Goal: Task Accomplishment & Management: Use online tool/utility

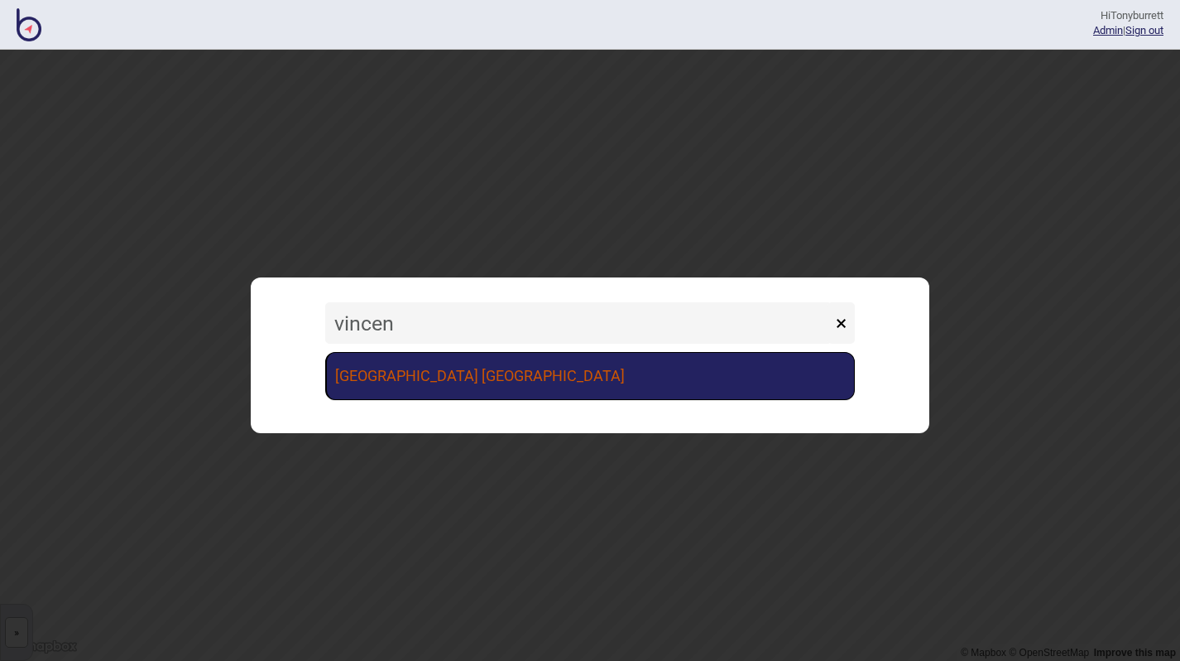
type input "vincen"
click at [390, 380] on link "[GEOGRAPHIC_DATA] [GEOGRAPHIC_DATA]" at bounding box center [590, 376] width 530 height 48
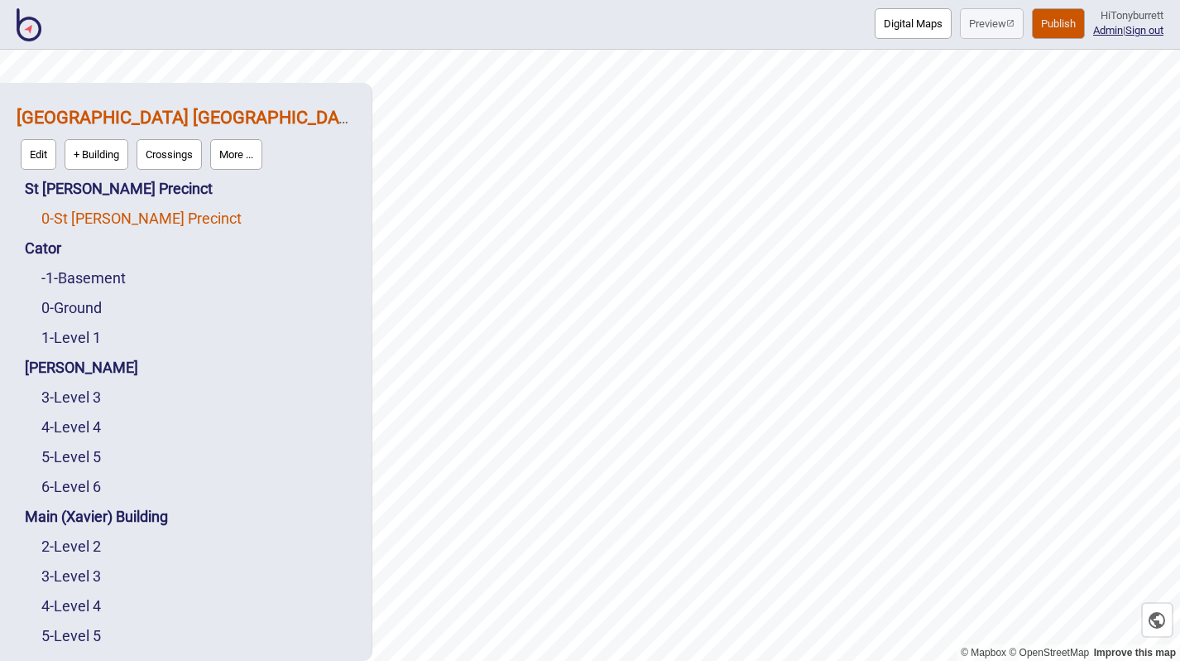
click at [88, 220] on link "0 - St Vincent's Precinct" at bounding box center [141, 217] width 200 height 17
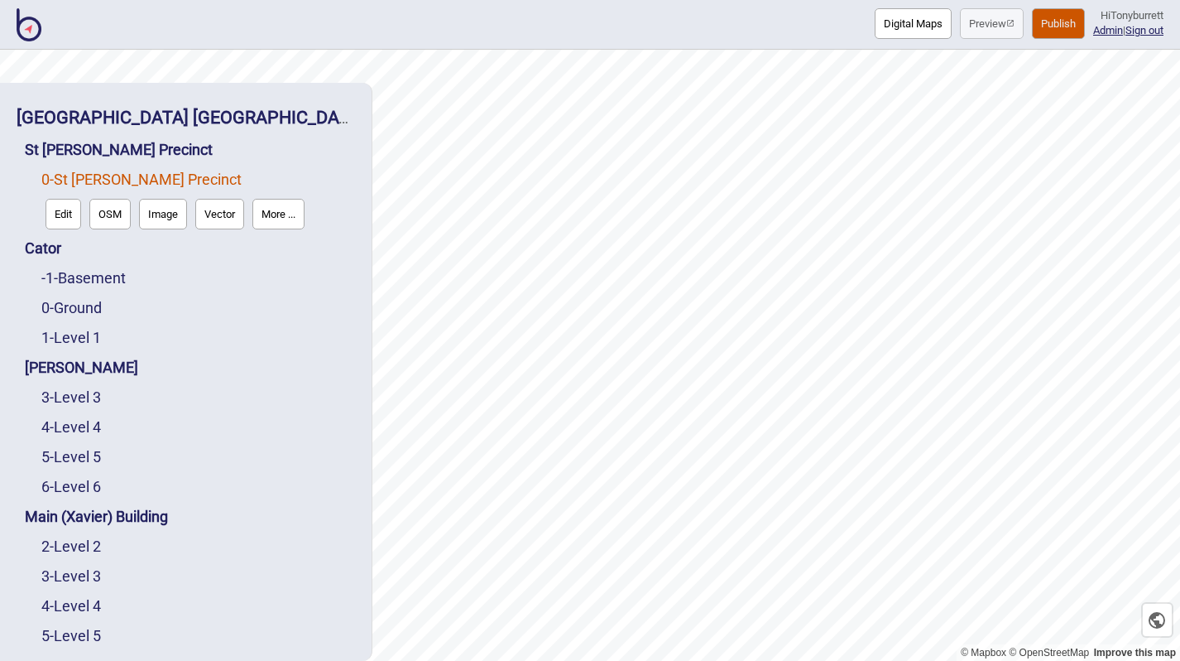
click at [66, 222] on button "Edit" at bounding box center [64, 214] width 36 height 31
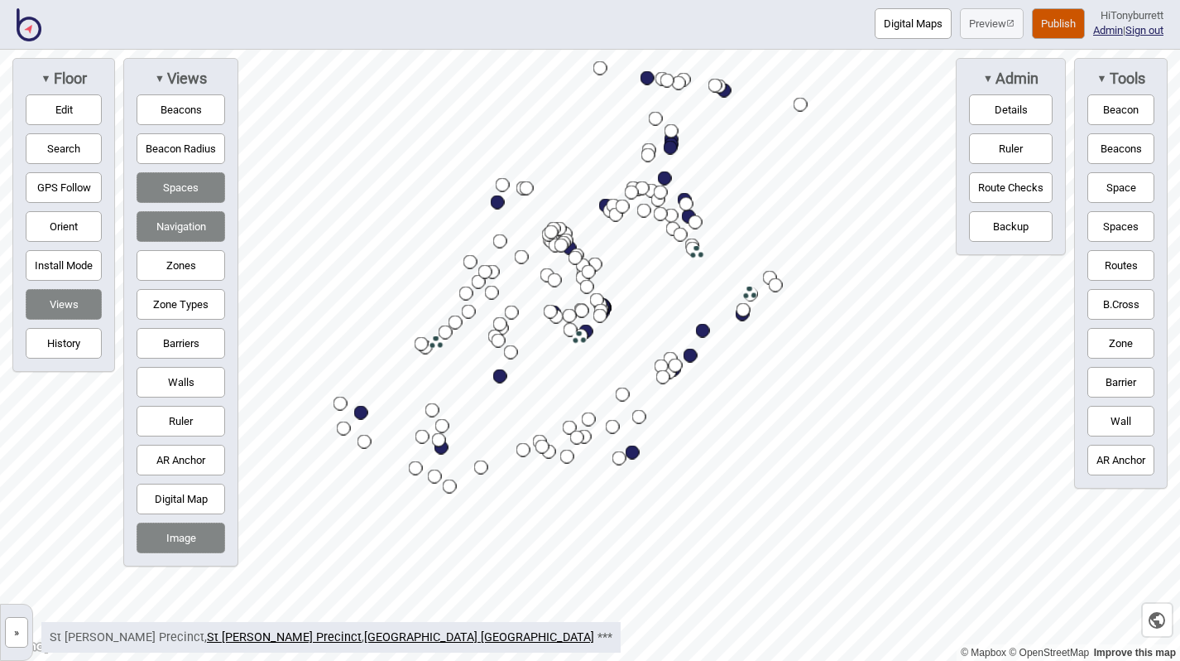
click at [195, 255] on button "Zones" at bounding box center [181, 265] width 89 height 31
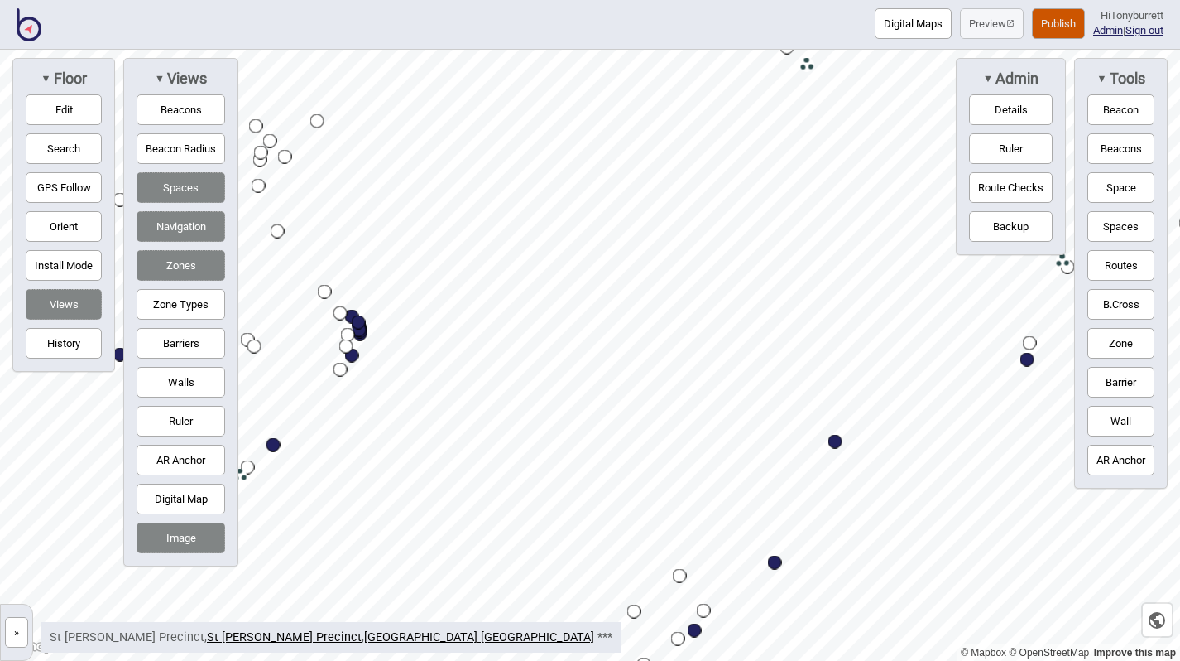
click at [1060, 22] on button "Publish" at bounding box center [1058, 23] width 53 height 31
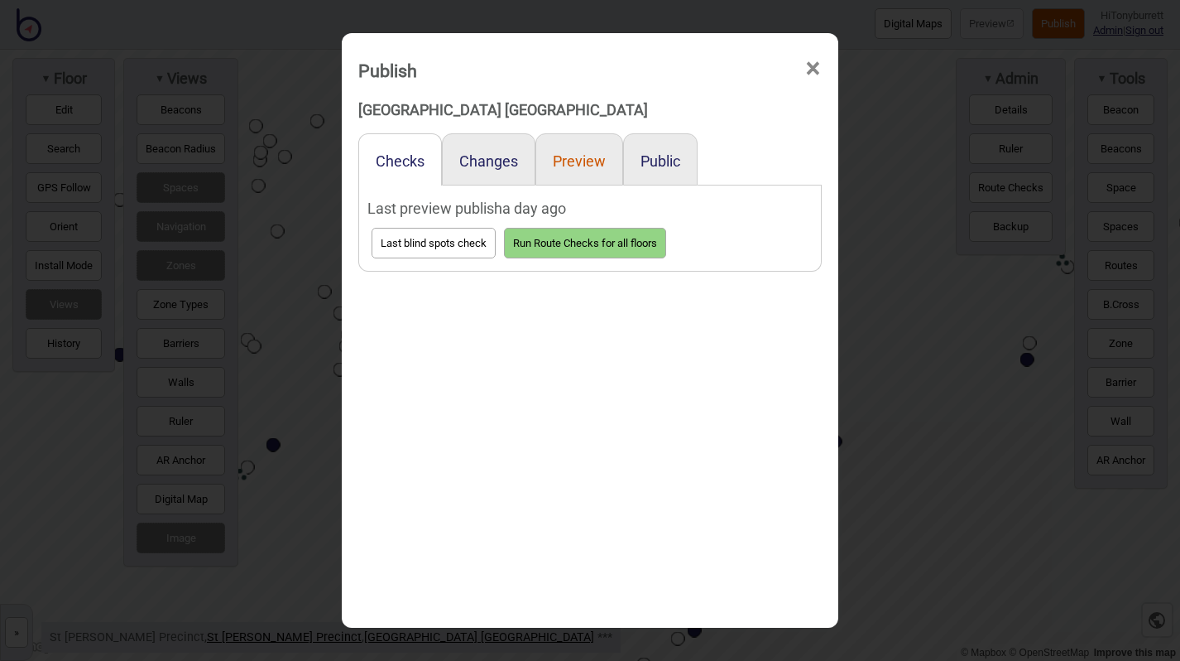
click at [573, 160] on button "Preview" at bounding box center [579, 160] width 53 height 17
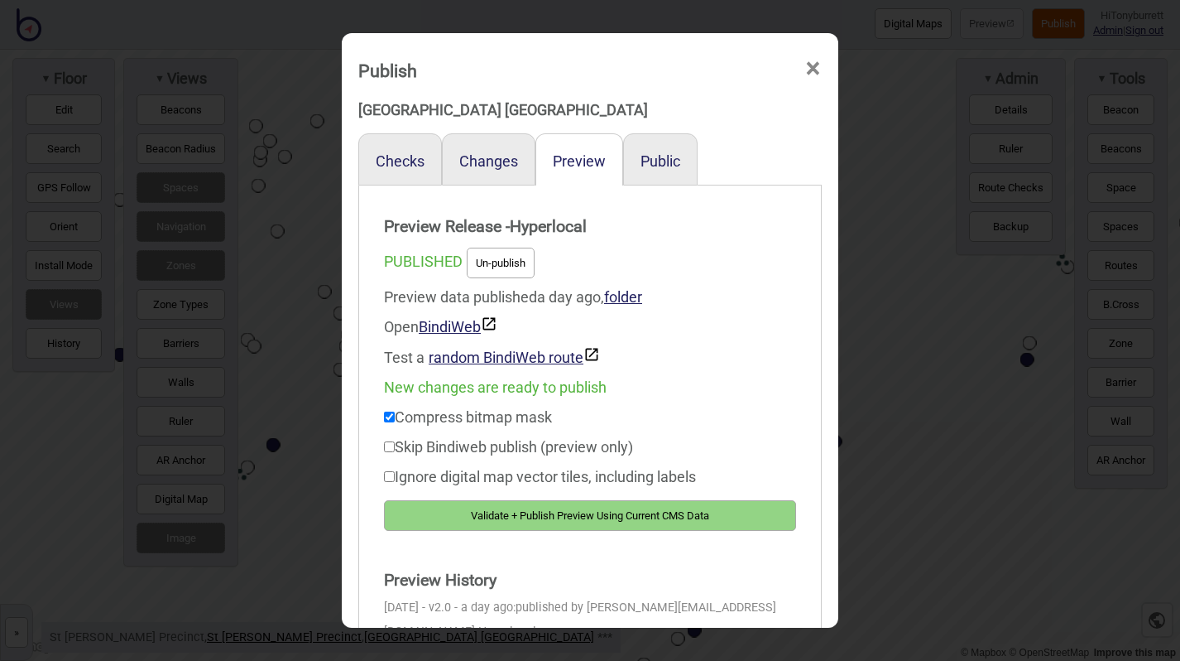
click at [532, 514] on button "Validate + Publish Preview Using Current CMS Data" at bounding box center [590, 515] width 412 height 31
